Goal: Task Accomplishment & Management: Use online tool/utility

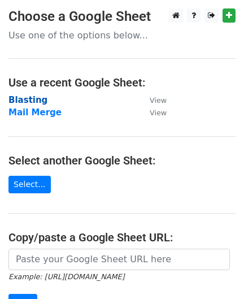
click at [38, 95] on strong "Blasting" at bounding box center [27, 100] width 39 height 10
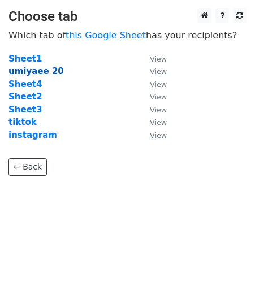
click at [40, 70] on strong "umiyaee 20" at bounding box center [35, 71] width 55 height 10
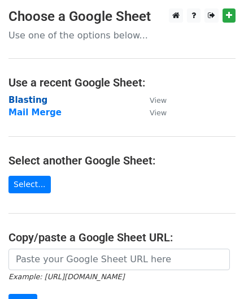
click at [23, 96] on strong "Blasting" at bounding box center [27, 100] width 39 height 10
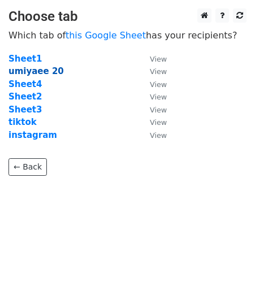
click at [41, 68] on strong "umiyaee 20" at bounding box center [35, 71] width 55 height 10
